Goal: Task Accomplishment & Management: Use online tool/utility

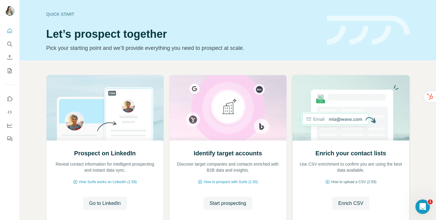
click at [346, 184] on span "How to upload a CSV (2:59)" at bounding box center [353, 182] width 45 height 5
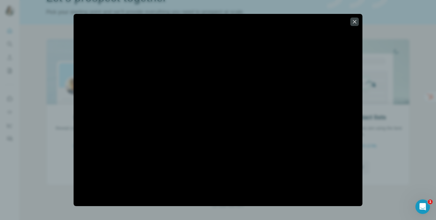
scroll to position [40, 0]
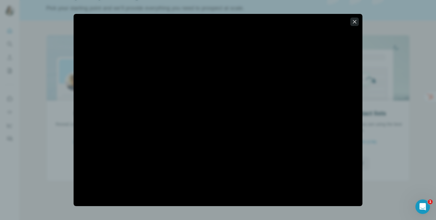
click at [356, 20] on icon "button" at bounding box center [355, 22] width 6 height 6
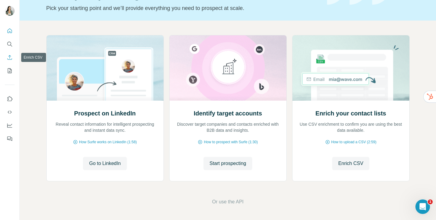
click at [9, 60] on icon "Enrich CSV" at bounding box center [10, 58] width 6 height 6
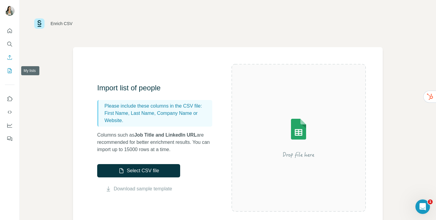
click at [10, 74] on icon "My lists" at bounding box center [10, 71] width 6 height 6
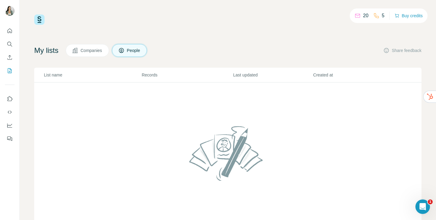
click at [94, 52] on span "Companies" at bounding box center [92, 51] width 22 height 6
click at [141, 51] on span "People" at bounding box center [134, 51] width 14 height 6
click at [9, 101] on icon "Use Surfe on LinkedIn" at bounding box center [10, 98] width 5 height 5
click at [84, 51] on span "Companies" at bounding box center [92, 51] width 22 height 6
click at [130, 45] on button "People" at bounding box center [129, 50] width 35 height 13
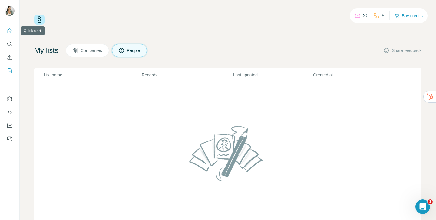
click at [5, 29] on button "Quick start" at bounding box center [10, 30] width 10 height 11
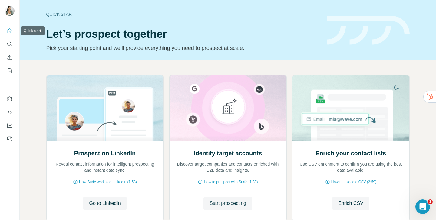
click at [7, 30] on icon "Quick start" at bounding box center [10, 31] width 6 height 6
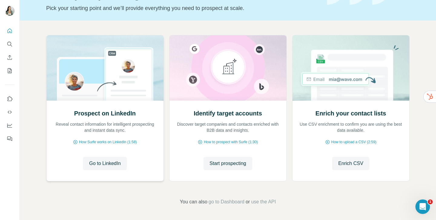
scroll to position [36, 0]
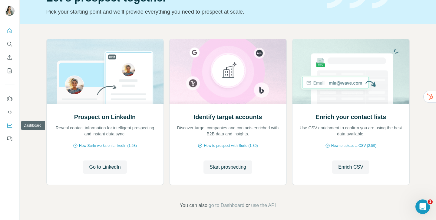
click at [8, 127] on icon "Dashboard" at bounding box center [10, 126] width 6 height 6
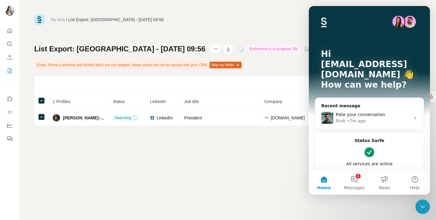
click at [221, 170] on div "My lists / List Export: Spain_1 - 12/08/2025 09:56 20 5 Buy credits List Export…" at bounding box center [228, 110] width 416 height 220
click at [425, 209] on icon "Close Intercom Messenger" at bounding box center [422, 207] width 7 height 7
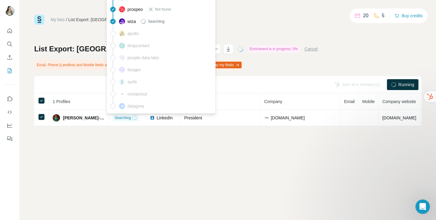
click at [260, 167] on div "My lists / List Export: Spain_1 - 12/08/2025 09:56 20 5 Buy credits List Export…" at bounding box center [228, 110] width 416 height 220
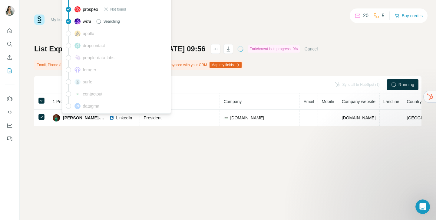
scroll to position [0, 45]
click at [257, 141] on div "My lists / List Export: Spain_1 - 12/08/2025 09:56 20 5 Buy credits List Export…" at bounding box center [228, 110] width 416 height 220
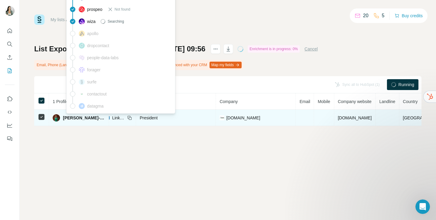
scroll to position [0, 0]
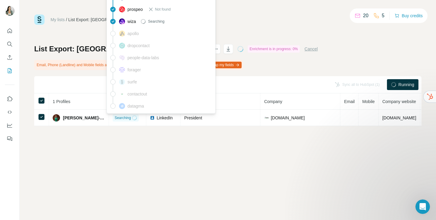
click at [215, 159] on div "My lists / List Export: Spain_1 - 12/08/2025 09:56 20 5 Buy credits List Export…" at bounding box center [228, 110] width 416 height 220
click at [131, 165] on div "My lists / List Export: Spain_1 - 12/08/2025 09:56 20 5 Buy credits List Export…" at bounding box center [228, 110] width 416 height 220
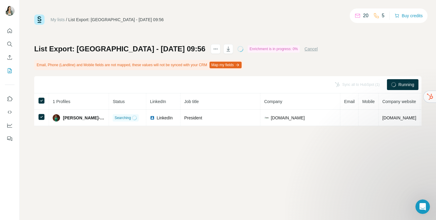
click at [231, 65] on button "Map my fields" at bounding box center [226, 65] width 32 height 7
